Goal: Use online tool/utility: Utilize a website feature to perform a specific function

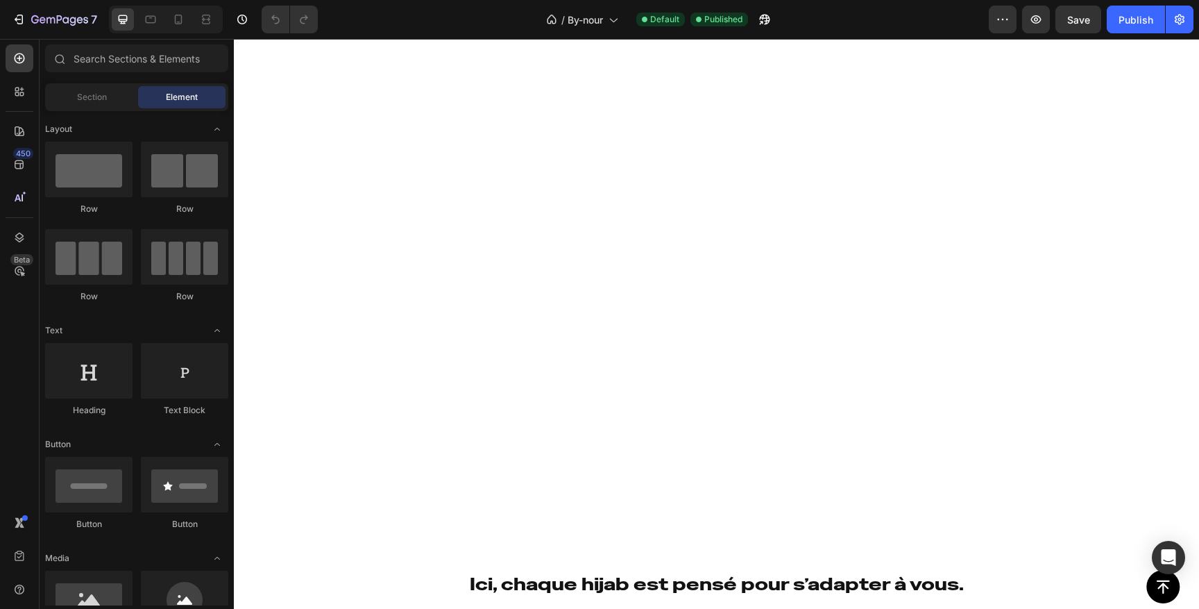
scroll to position [617, 0]
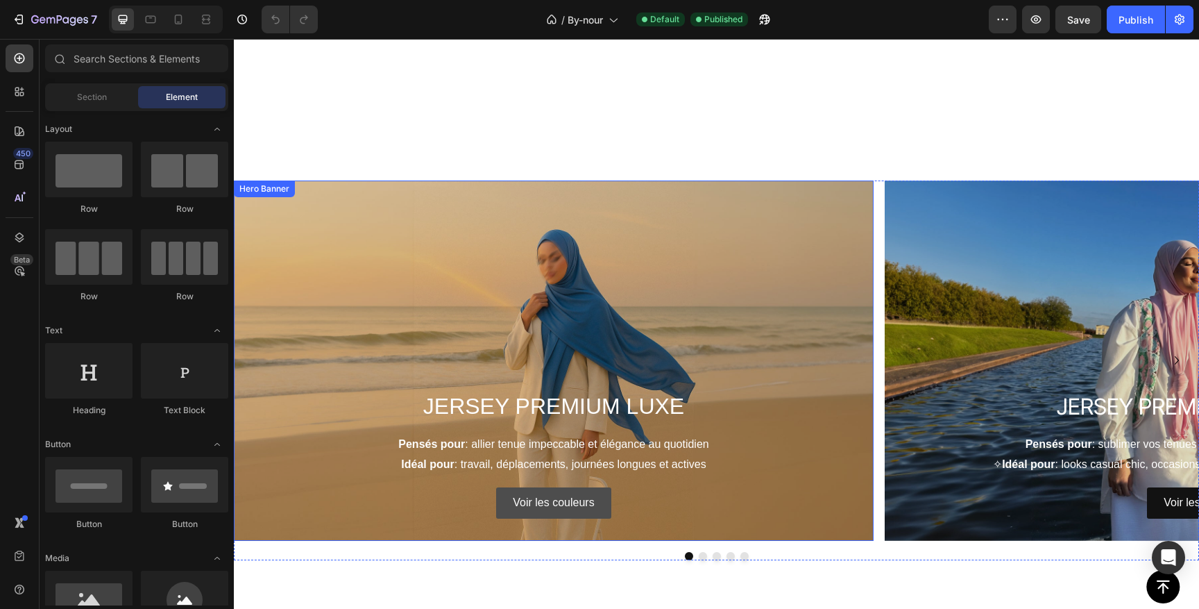
click at [598, 487] on link "Voir les couleurs" at bounding box center [553, 502] width 115 height 31
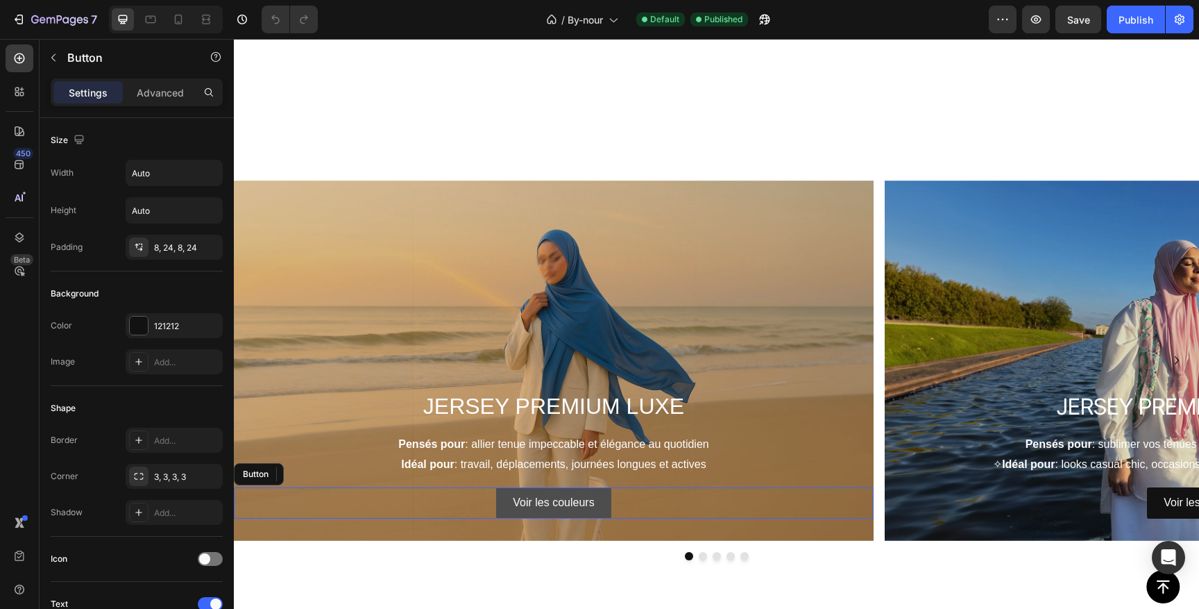
scroll to position [927, 0]
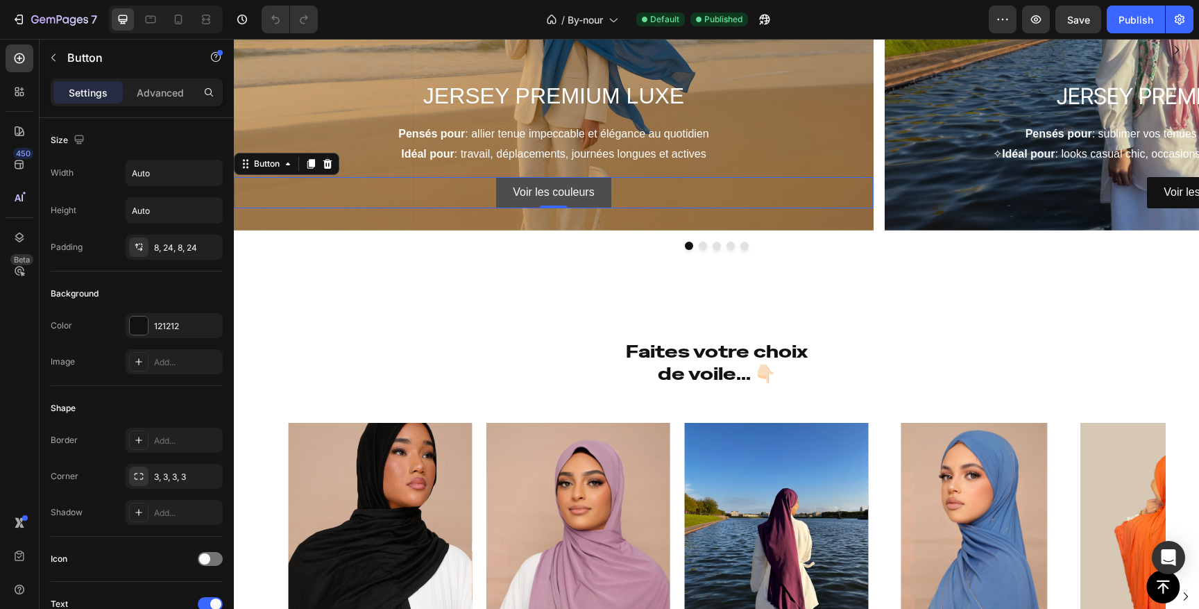
click at [608, 189] on link "Voir les couleurs" at bounding box center [553, 192] width 115 height 31
click at [161, 105] on div "Settings Advanced" at bounding box center [137, 92] width 172 height 28
click at [161, 101] on div "Advanced" at bounding box center [160, 92] width 69 height 22
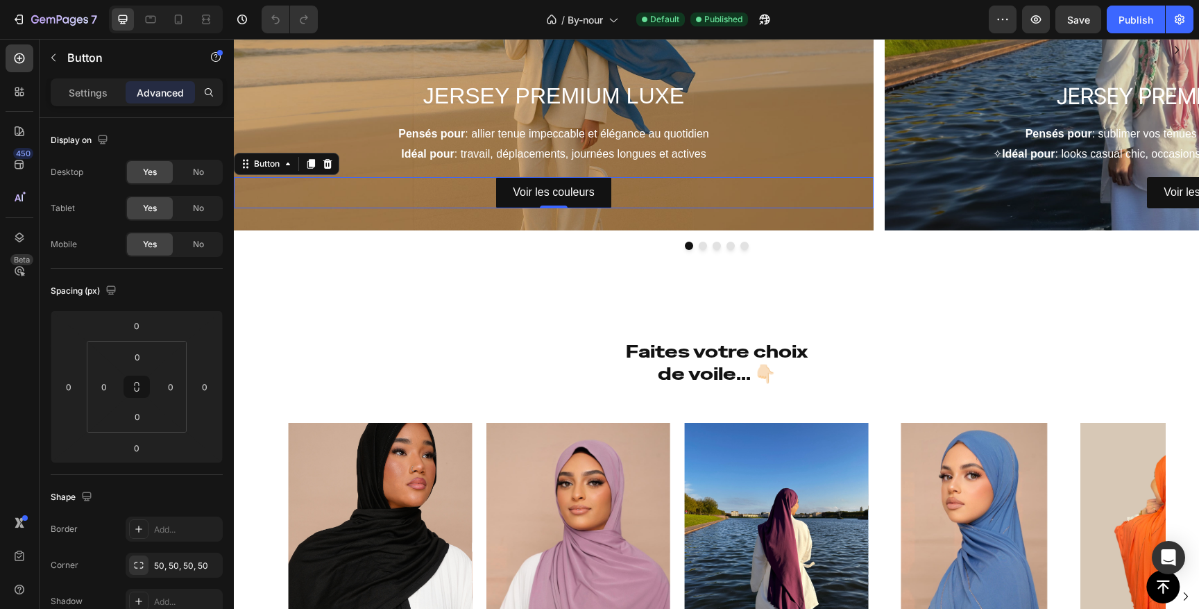
click at [634, 192] on div "Voir les couleurs Button 0" at bounding box center [554, 192] width 640 height 31
click at [593, 188] on p "Voir les couleurs" at bounding box center [553, 193] width 81 height 20
click at [575, 192] on p "Voir les couleurs" at bounding box center [553, 193] width 81 height 20
click at [438, 191] on div "Voir les couleurs Button 0" at bounding box center [554, 192] width 640 height 31
click at [427, 235] on div "JERSEY PREMIUM LUXE Heading Pensés pour : allier tenue impeccable et élégance a…" at bounding box center [716, 60] width 965 height 380
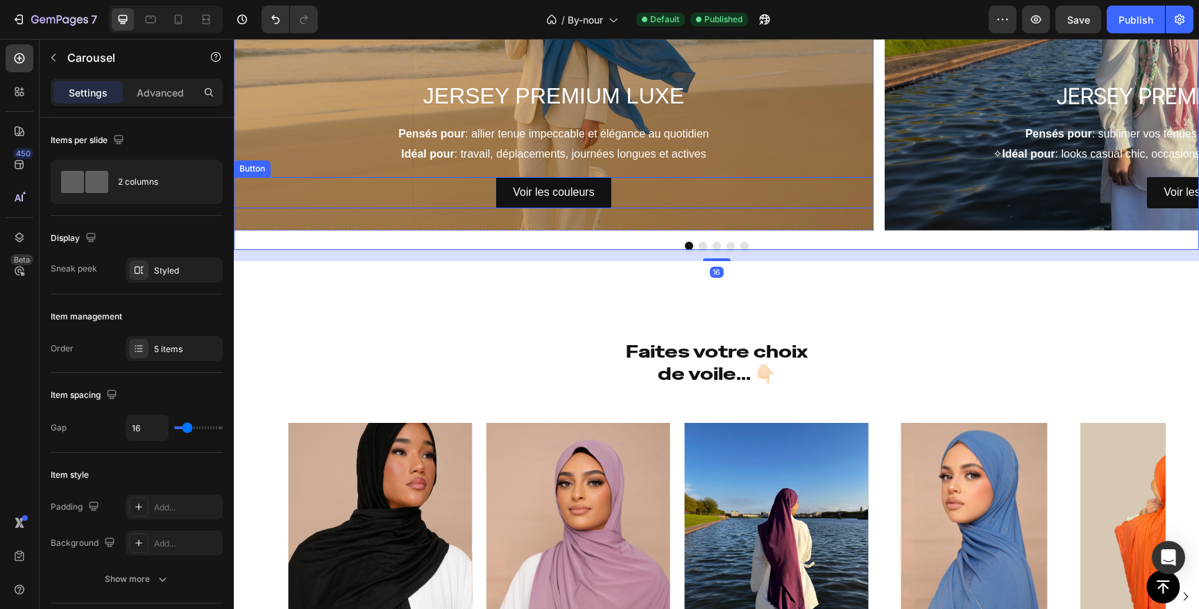
click at [611, 205] on div "Voir les couleurs Button" at bounding box center [554, 192] width 640 height 31
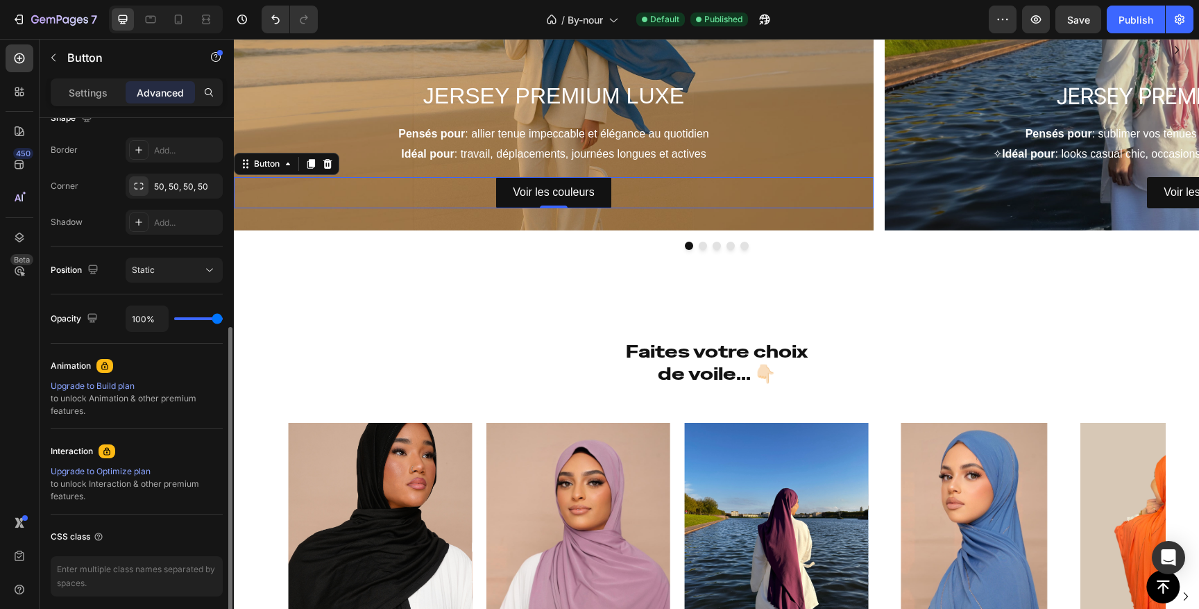
scroll to position [433, 0]
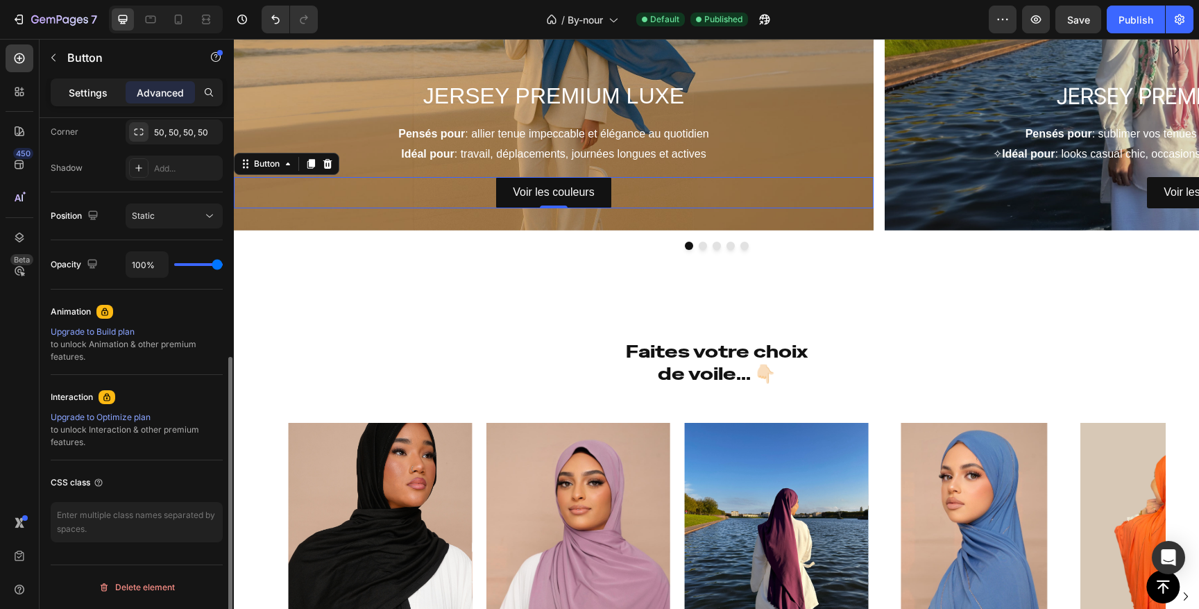
click at [75, 93] on p "Settings" at bounding box center [88, 92] width 39 height 15
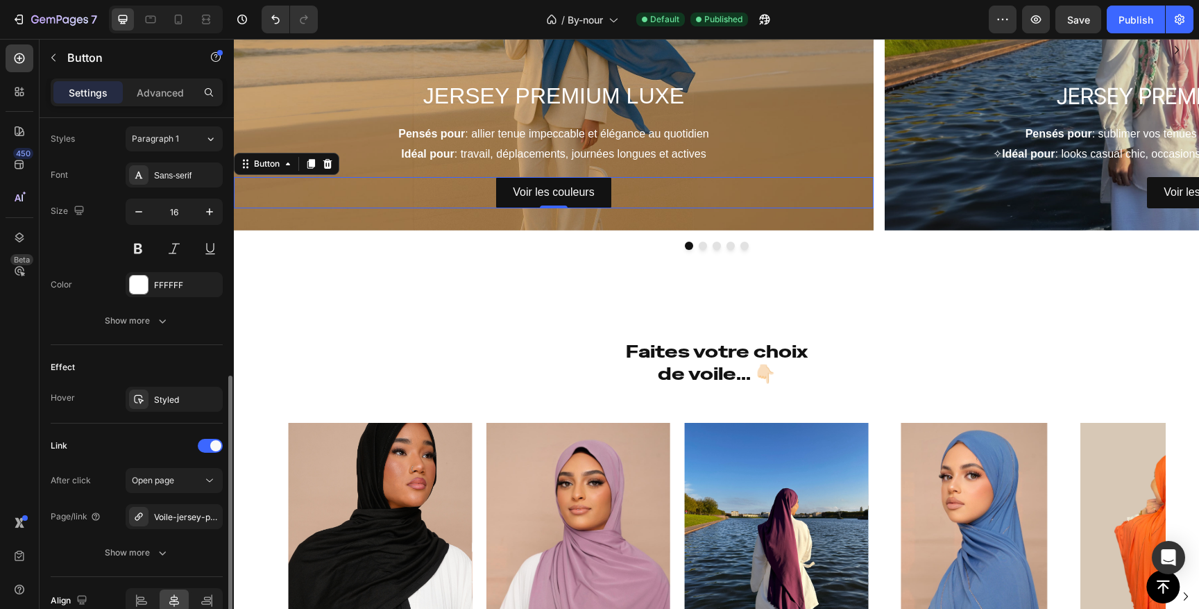
scroll to position [573, 0]
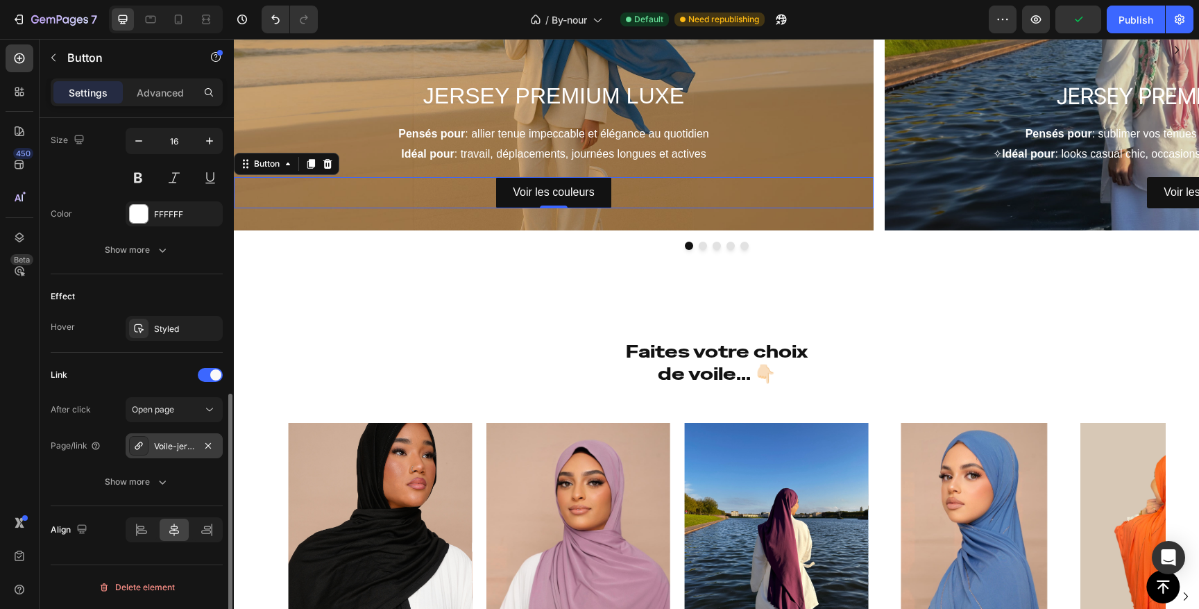
click at [186, 449] on div "Voile-jersey-premium" at bounding box center [174, 446] width 40 height 12
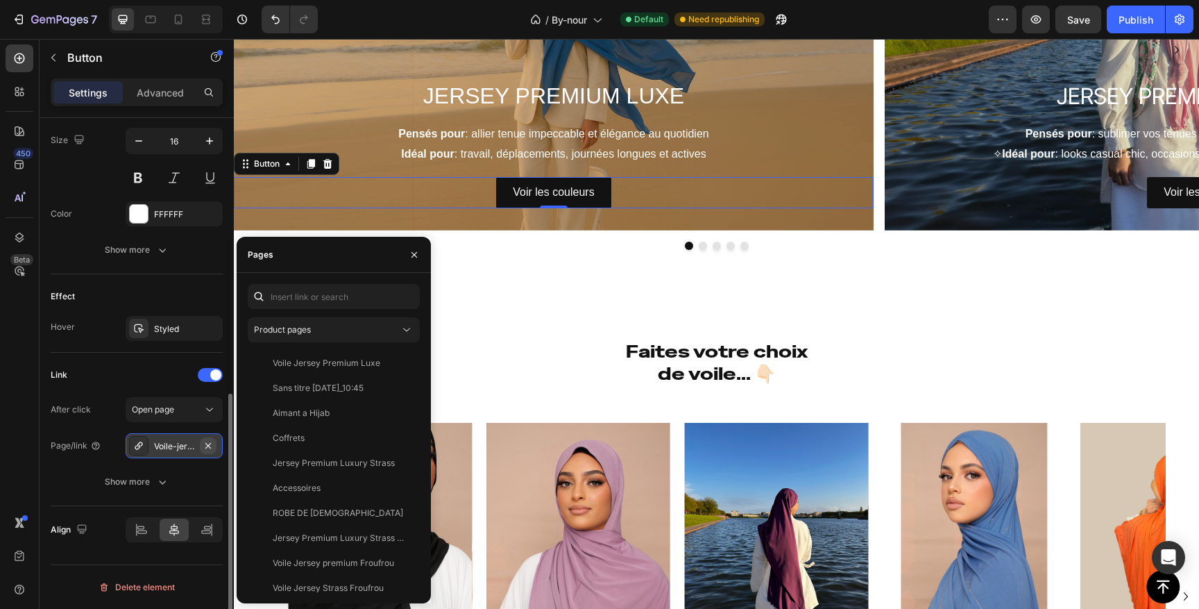
click at [214, 443] on button "button" at bounding box center [208, 445] width 17 height 17
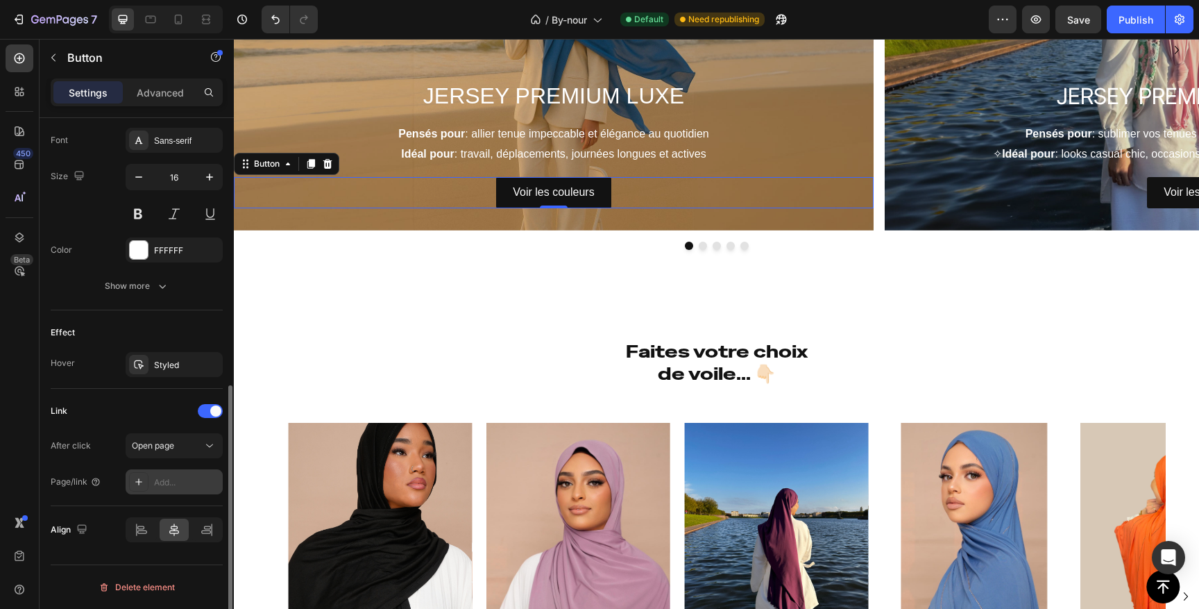
scroll to position [537, 0]
click at [185, 482] on div "Add..." at bounding box center [186, 482] width 65 height 12
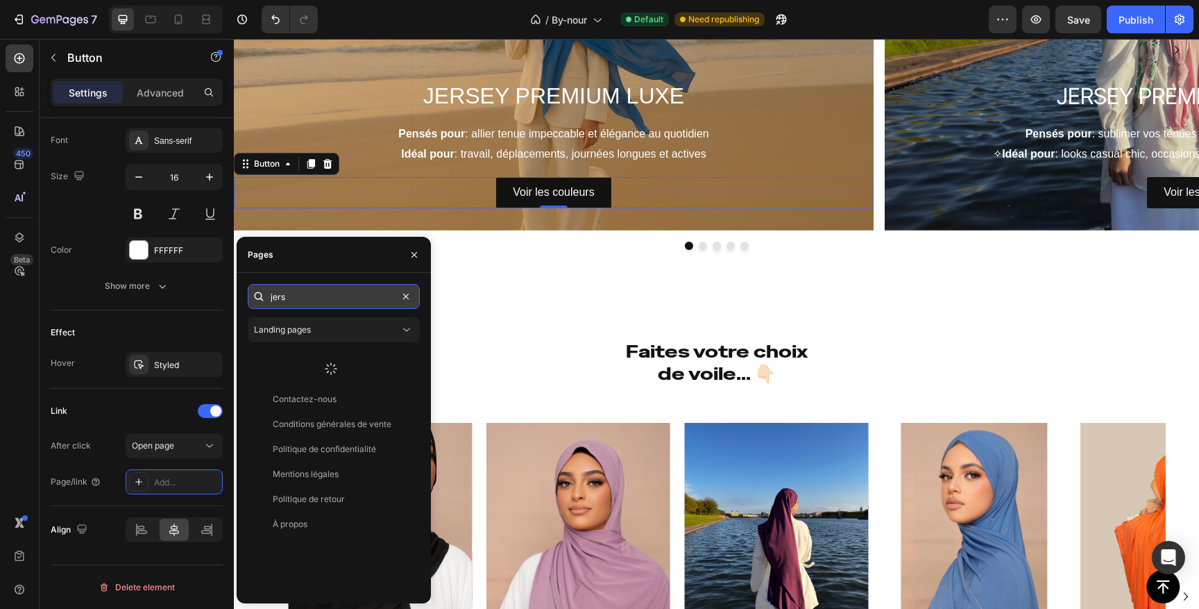
type input "jerse"
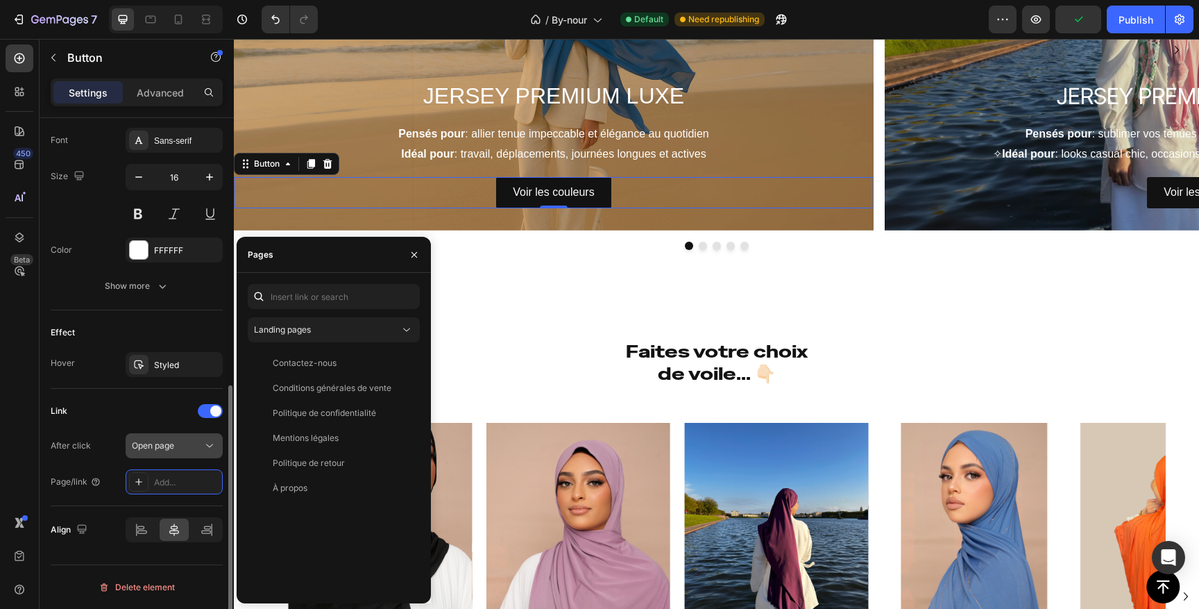
click at [130, 455] on button "Open page" at bounding box center [174, 445] width 97 height 25
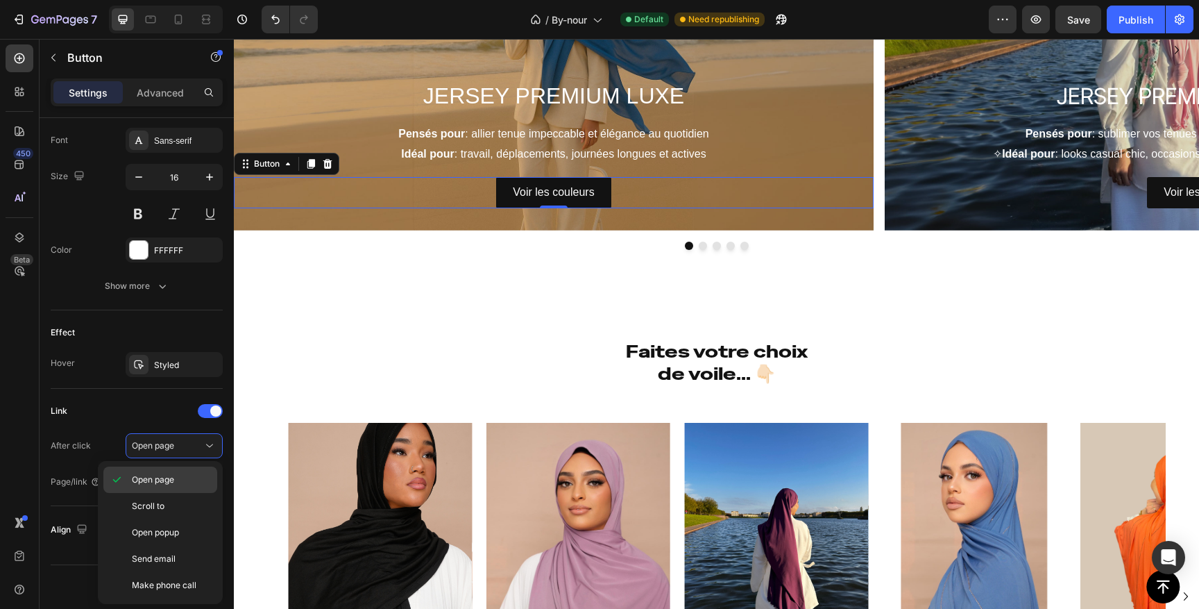
click at [153, 482] on span "Open page" at bounding box center [153, 479] width 42 height 12
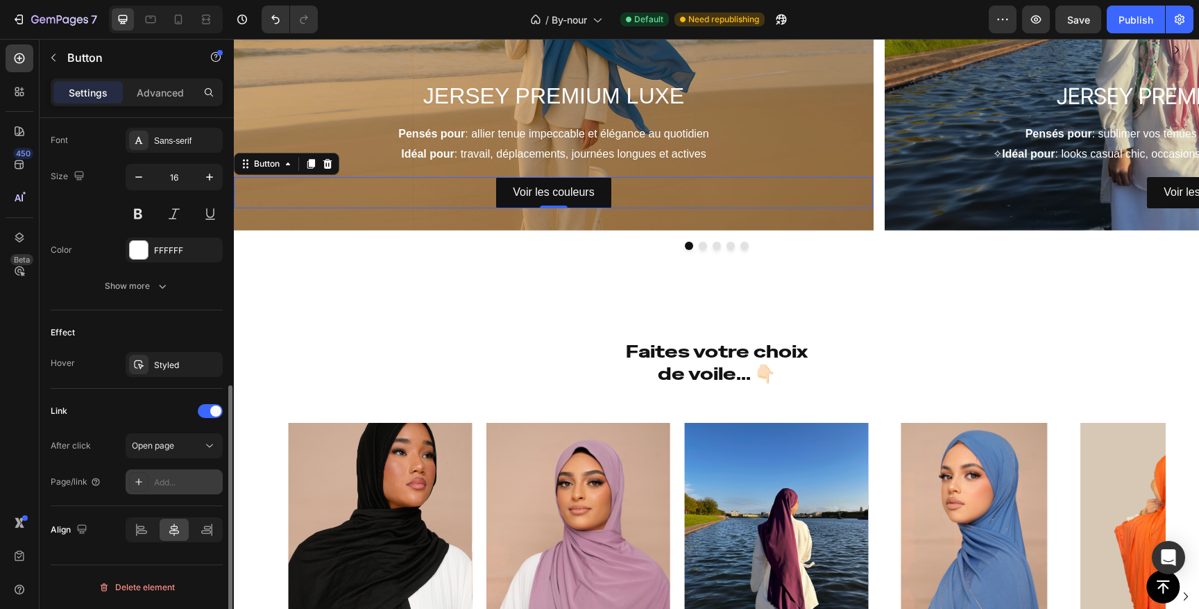
click at [166, 484] on div "Add..." at bounding box center [186, 482] width 65 height 12
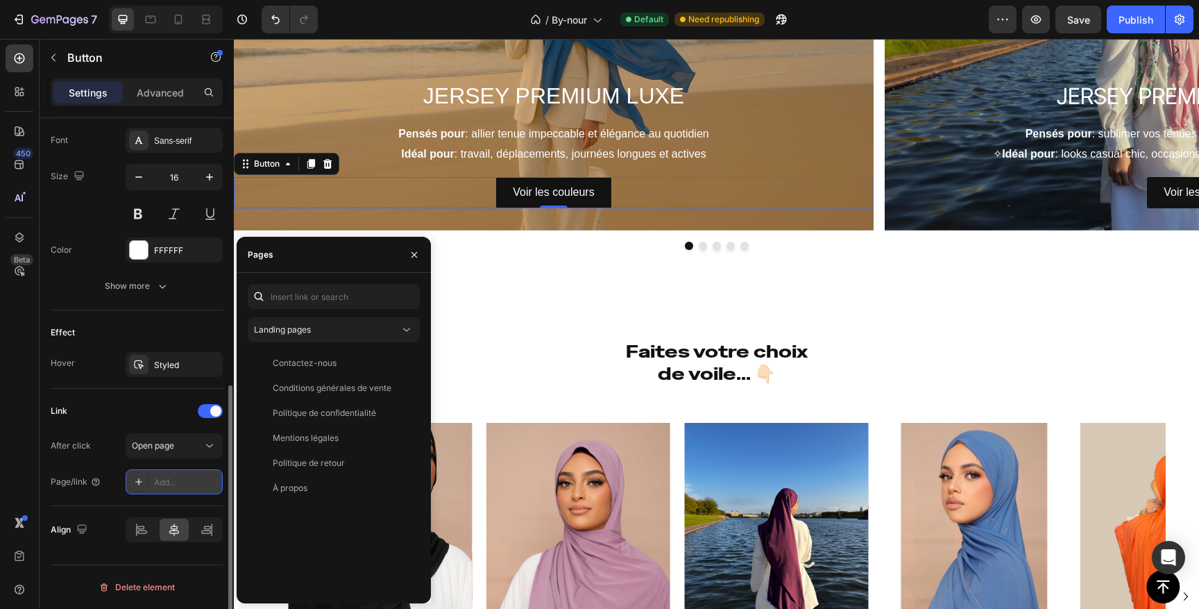
click at [137, 482] on icon at bounding box center [138, 481] width 11 height 11
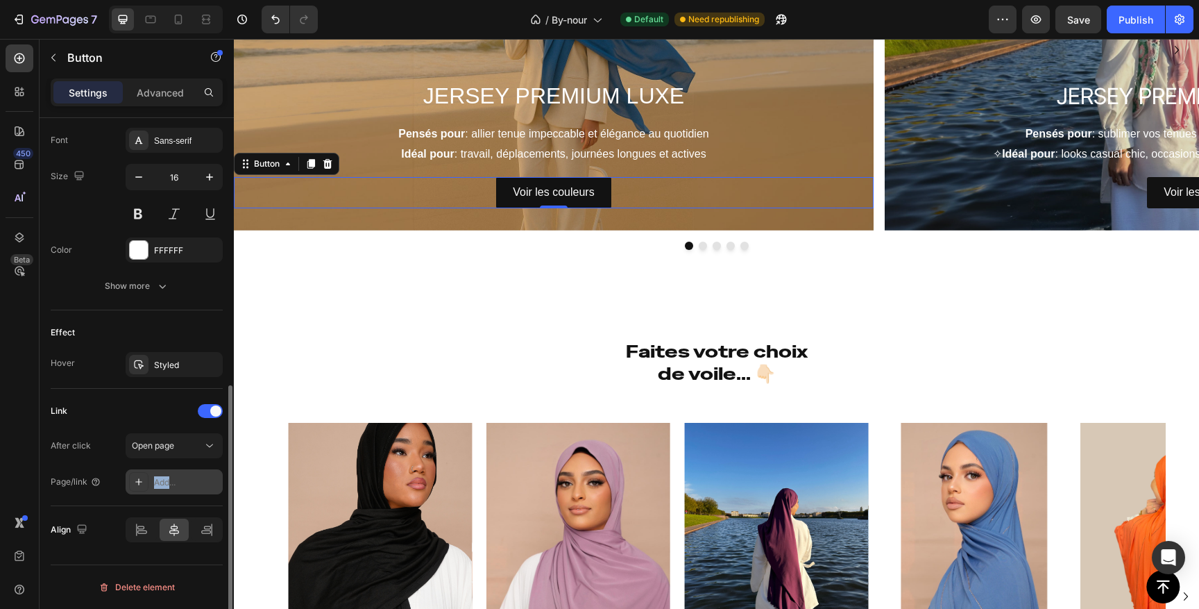
click at [137, 482] on icon at bounding box center [138, 481] width 11 height 11
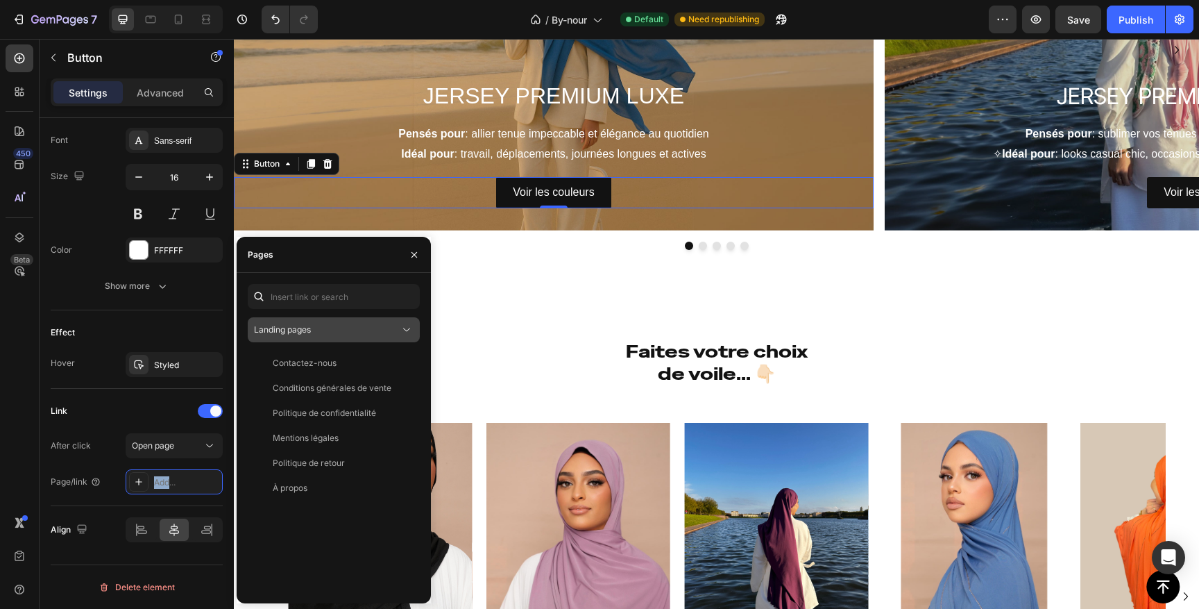
click at [400, 328] on icon at bounding box center [407, 330] width 14 height 14
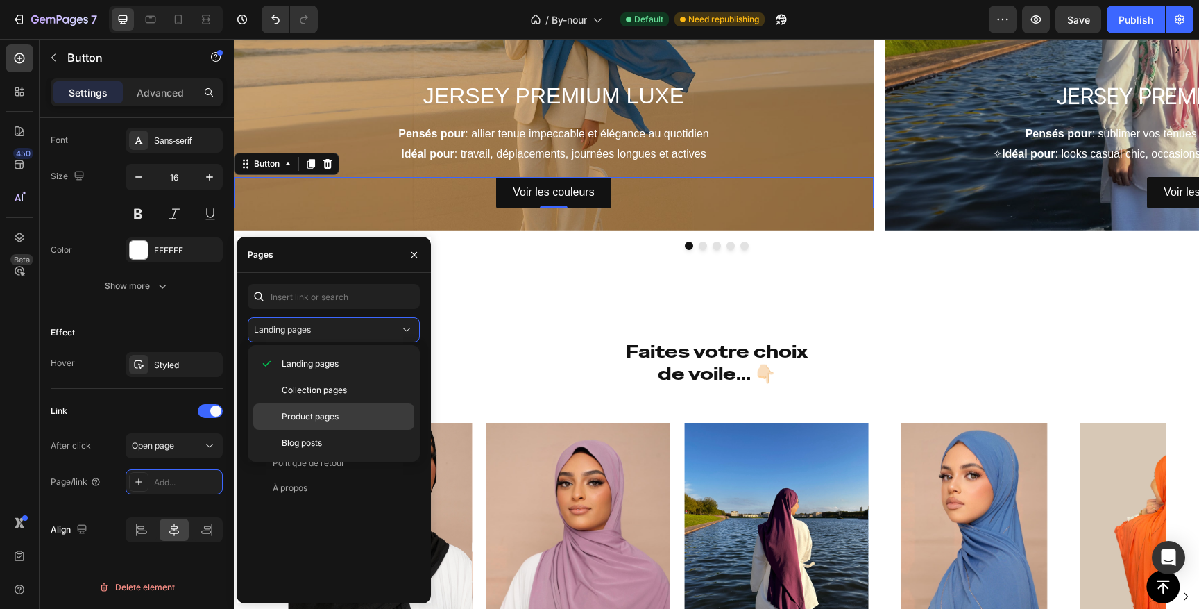
click at [336, 430] on div "Product pages" at bounding box center [333, 443] width 161 height 26
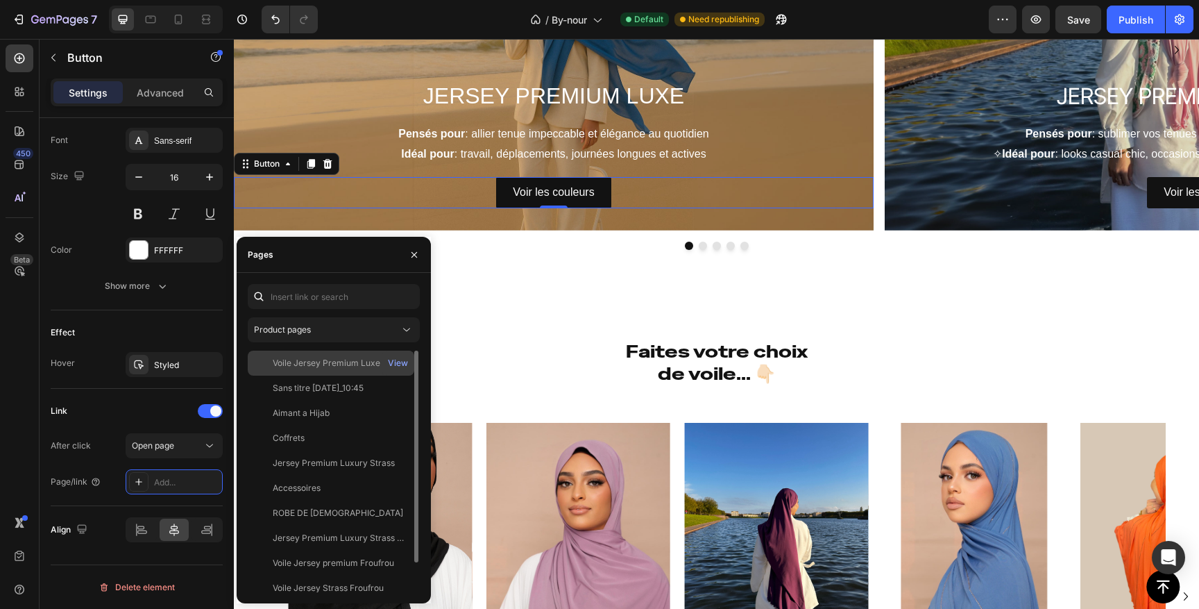
click at [345, 359] on div "Voile Jersey Premium Luxe" at bounding box center [327, 363] width 108 height 12
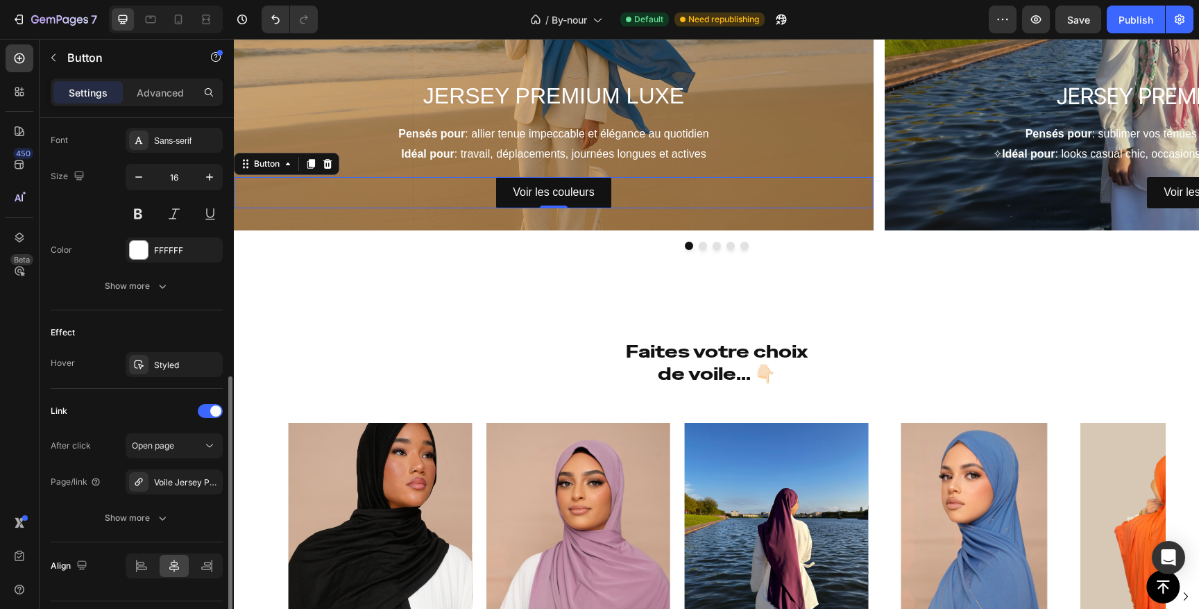
click at [210, 503] on div "After click Open page Page/link Voile Jersey Premium Luxe Show more" at bounding box center [137, 481] width 172 height 97
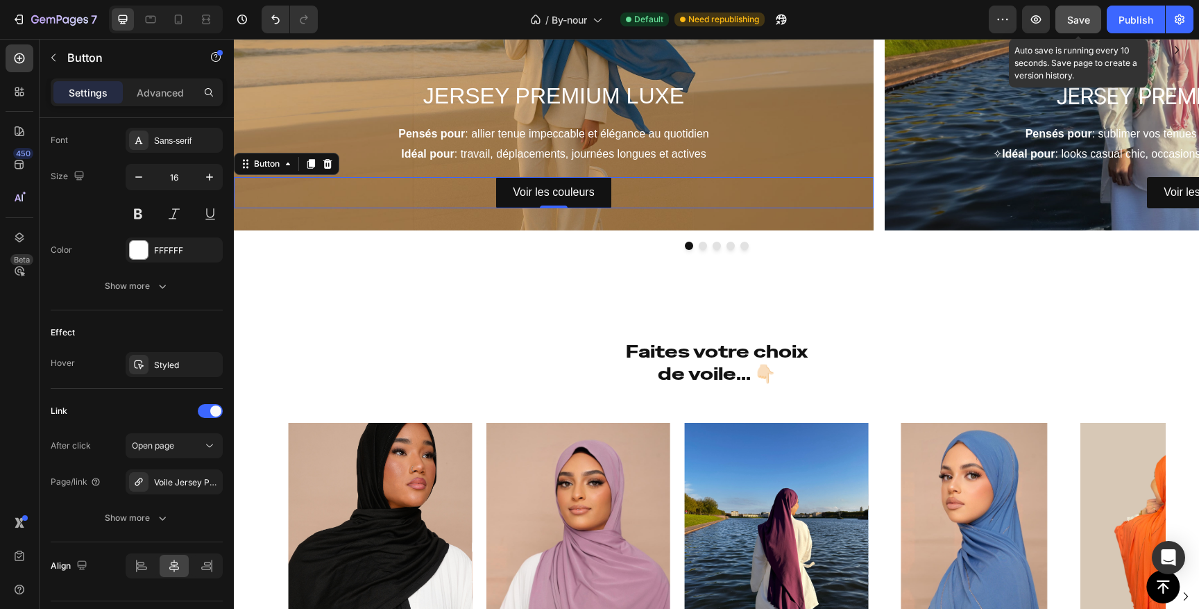
click at [1085, 24] on span "Save" at bounding box center [1078, 20] width 23 height 12
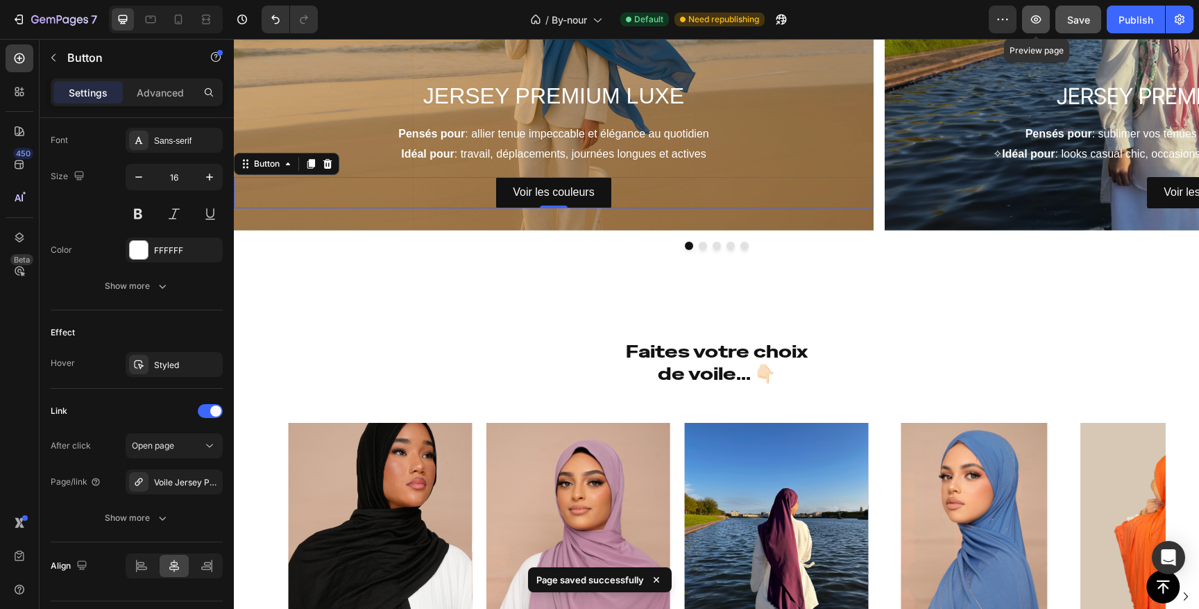
click at [1038, 15] on icon "button" at bounding box center [1036, 19] width 14 height 14
